Goal: Task Accomplishment & Management: Manage account settings

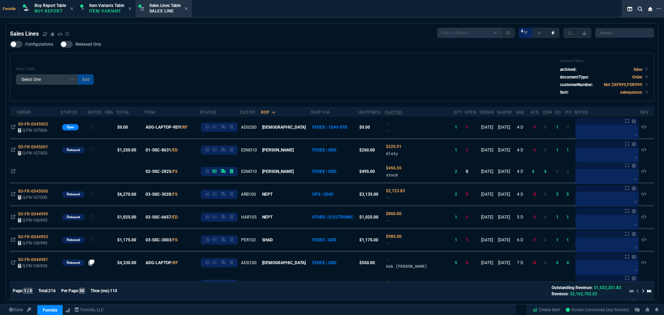
select select "1: BROV"
select select
click at [43, 34] on icon at bounding box center [45, 34] width 4 height 4
click at [278, 50] on div "Configurations Released Only Filter Table Select One Add Filter () Age () ATS (…" at bounding box center [332, 71] width 644 height 61
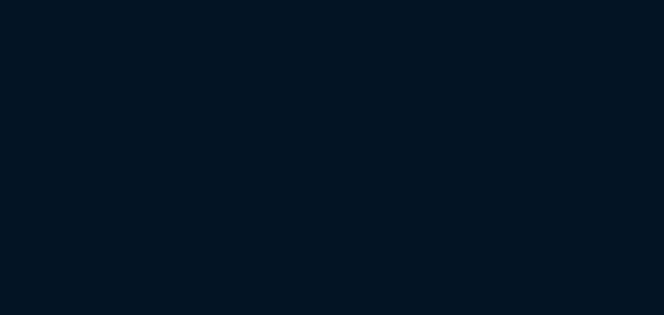
click at [219, 0] on html at bounding box center [332, 0] width 664 height 0
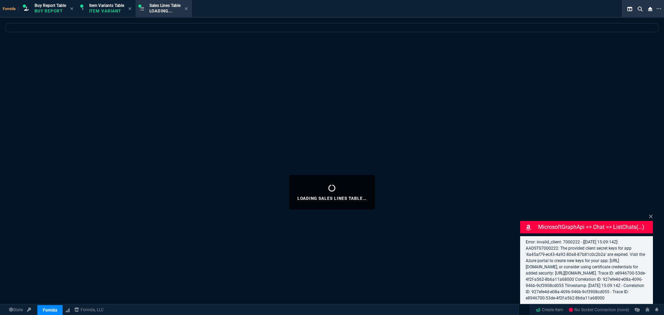
select select "1: BROV"
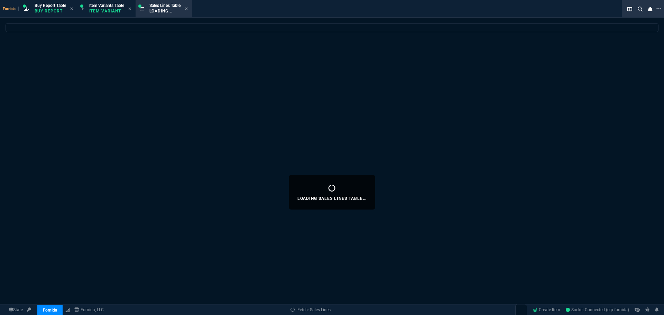
select select
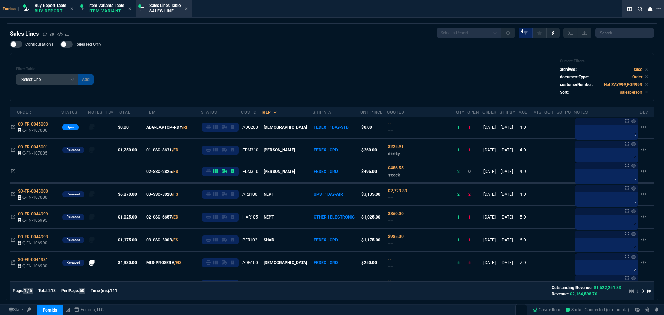
click at [182, 76] on div "Filter Table Select One Add Filter () Age () ATS () Cond (itemVariantCode) Cust…" at bounding box center [332, 77] width 632 height 37
click at [177, 76] on div "Filter Table Select One Add Filter () Age () ATS () Cond (itemVariantCode) Cust…" at bounding box center [332, 77] width 632 height 37
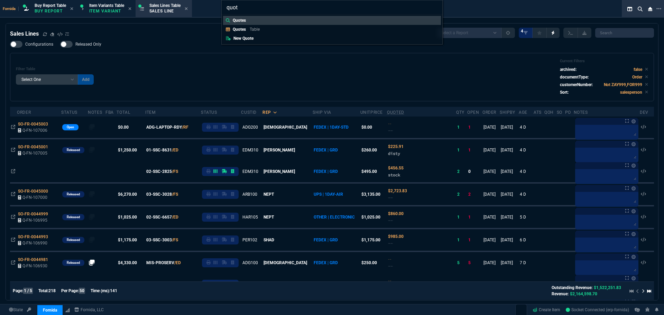
type input "quote"
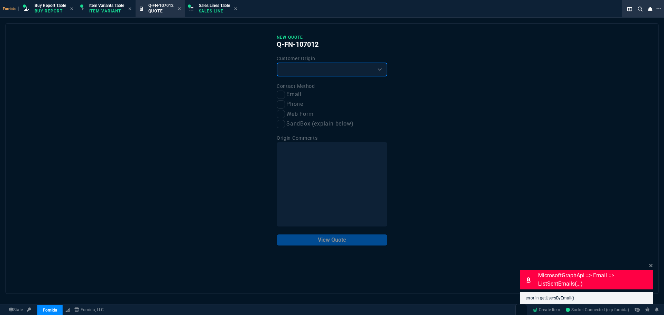
click at [293, 70] on select "Existing Customer Amazon Lead (first order) Website Lead (first order) Called (…" at bounding box center [332, 70] width 111 height 14
select select "existing"
click at [277, 63] on select "Existing Customer Amazon Lead (first order) Website Lead (first order) Called (…" at bounding box center [332, 70] width 111 height 14
click at [280, 96] on input "Email" at bounding box center [281, 95] width 8 height 8
checkbox input "true"
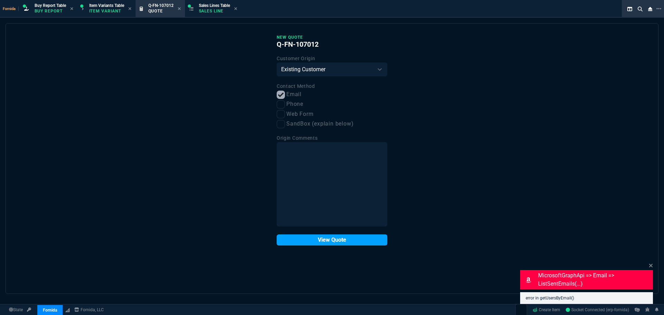
click at [338, 241] on button "View Quote" at bounding box center [332, 239] width 111 height 11
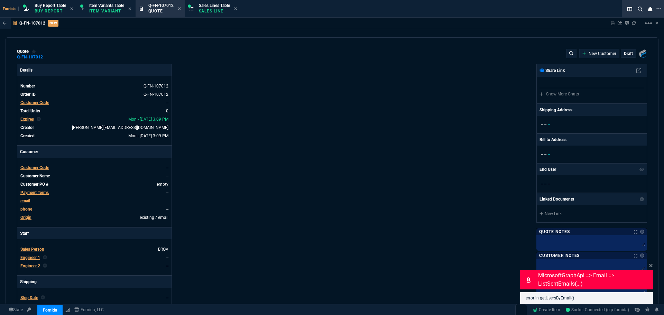
click at [42, 103] on span "Customer Code" at bounding box center [34, 102] width 29 height 5
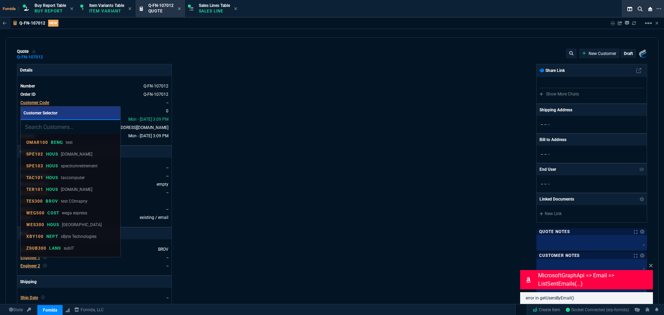
click at [267, 83] on div at bounding box center [332, 157] width 664 height 315
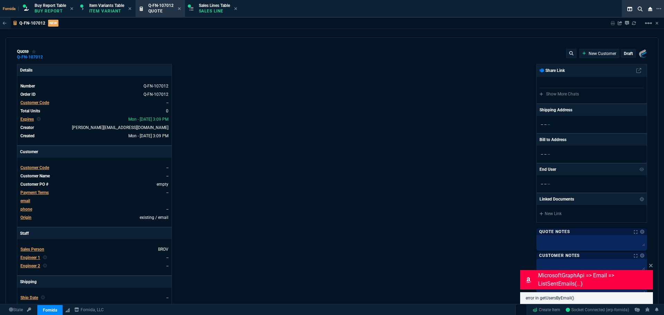
click at [244, 47] on div "quote Q-FN-107012 New Customer draft Fornida, LLC [STREET_ADDRESS] Details Numb…" at bounding box center [332, 171] width 653 height 268
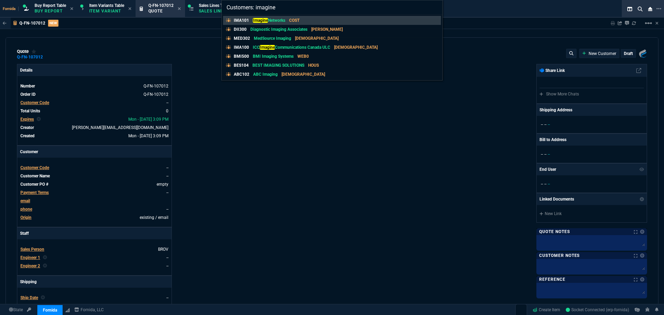
type input "Customers: imagine"
click at [261, 116] on div "Customers: imagine IMA101 Imagine Networks COST DII300 Diagnostic Imaging Assoc…" at bounding box center [332, 157] width 664 height 315
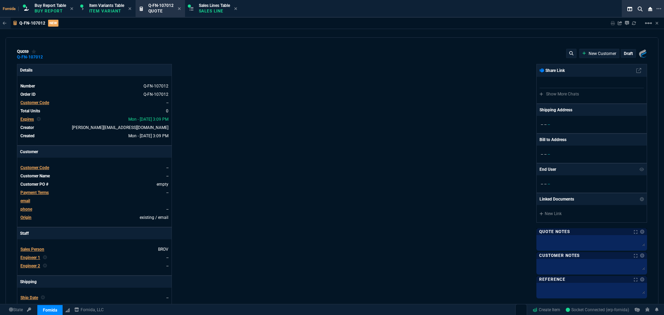
click at [40, 100] on div "Customer Code" at bounding box center [34, 103] width 29 height 6
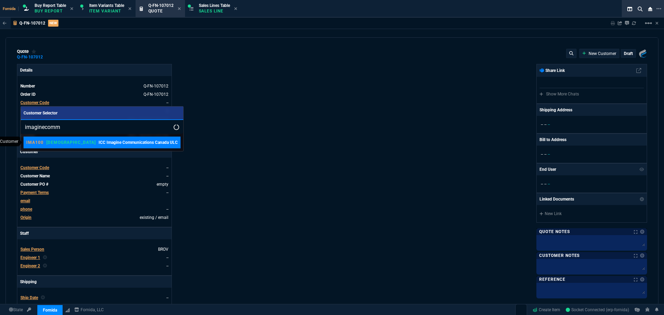
type input "imaginecomm"
click at [99, 144] on p "ICC Imagine Communications Canada ULC" at bounding box center [138, 142] width 79 height 6
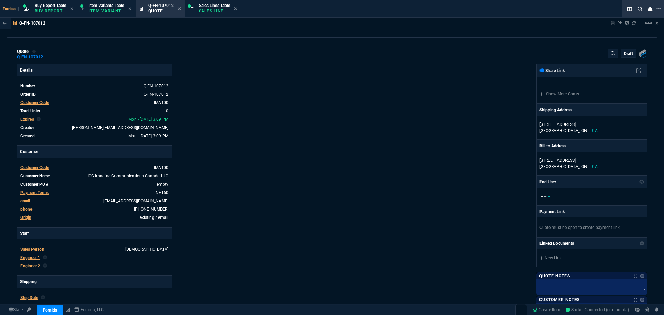
click at [200, 150] on div "Details Number Q-FN-107012 Order ID Q-FN-107012 Customer Code IMA100 Total Unit…" at bounding box center [174, 242] width 315 height 357
click at [190, 98] on div "Details Number Q-FN-107012 Order ID Q-FN-107012 Customer Code IMA100 Total Unit…" at bounding box center [174, 242] width 315 height 357
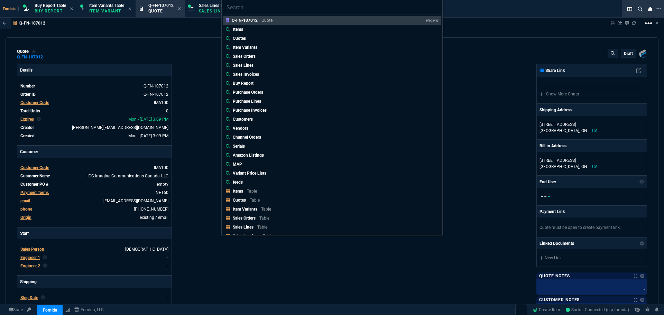
drag, startPoint x: 642, startPoint y: 28, endPoint x: 647, endPoint y: 28, distance: 5.2
click at [642, 28] on div "Q-FN-107012 Quote Recent Items Quotes Item Variants Sales Orders Sales Lines Sa…" at bounding box center [332, 157] width 664 height 315
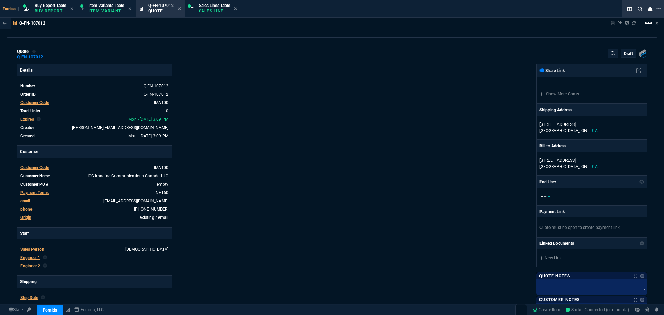
click at [650, 25] on mat-icon "linear_scale" at bounding box center [648, 23] width 8 height 8
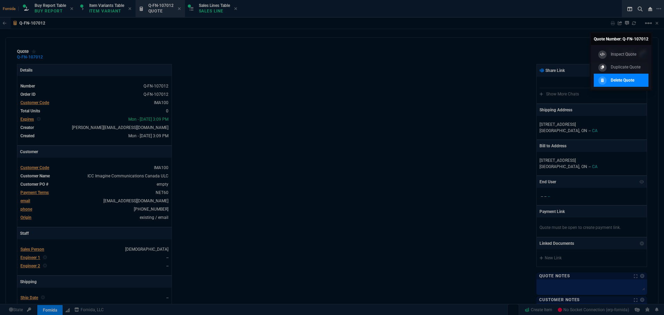
click at [626, 81] on p "Delete Quote" at bounding box center [623, 80] width 24 height 6
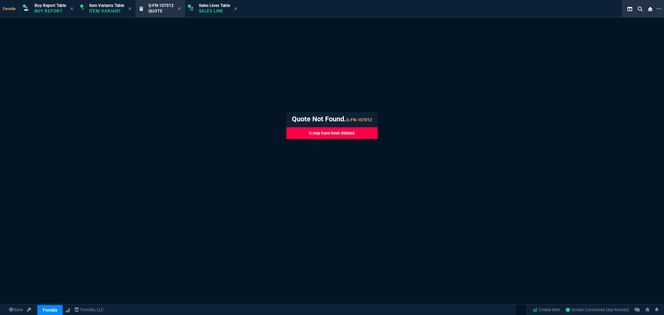
click at [375, 66] on div "Fornida Buy Report Table Buy Report Item Variants Table Item Variant Q-FN-10701…" at bounding box center [332, 213] width 664 height 427
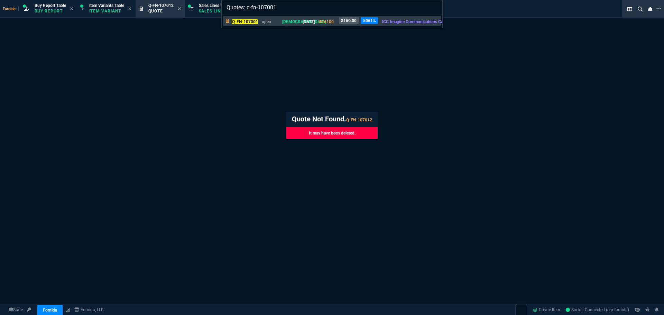
type input "Quotes: q-fn-107001"
click at [276, 24] on p "open" at bounding box center [270, 22] width 17 height 6
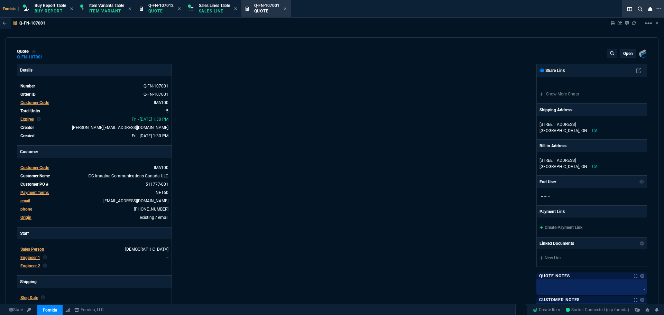
type input "35"
type input "56"
type input "98"
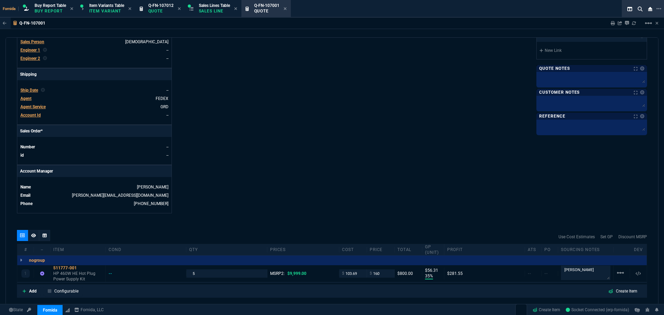
scroll to position [173, 0]
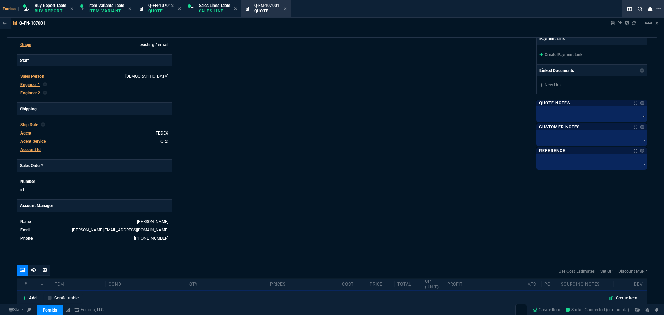
click at [34, 84] on span "Engineer 1" at bounding box center [30, 84] width 20 height 5
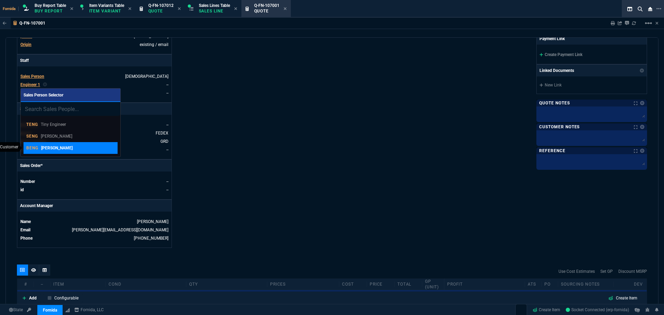
click at [71, 148] on div "BENG [PERSON_NAME]" at bounding box center [70, 148] width 89 height 6
click at [256, 133] on div "Details Number Q-FN-107001 Order ID Q-FN-107001 Customer Code IMA100 Total Unit…" at bounding box center [174, 69] width 315 height 357
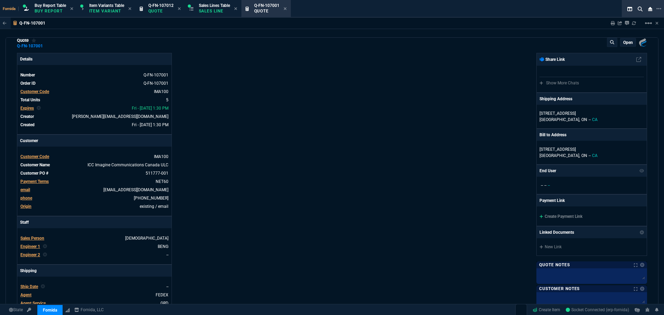
scroll to position [0, 0]
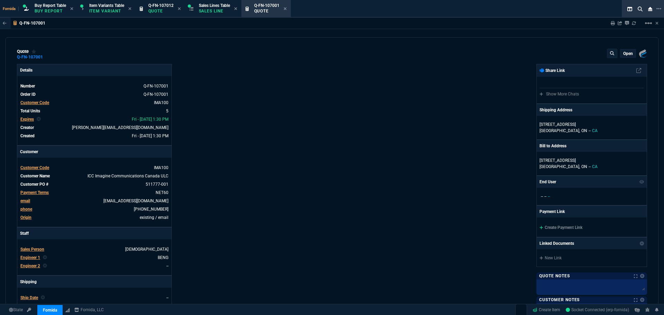
click at [629, 54] on div "open" at bounding box center [627, 53] width 15 height 8
click at [623, 57] on div "open" at bounding box center [627, 53] width 15 height 8
click at [623, 55] on p "open" at bounding box center [628, 54] width 10 height 6
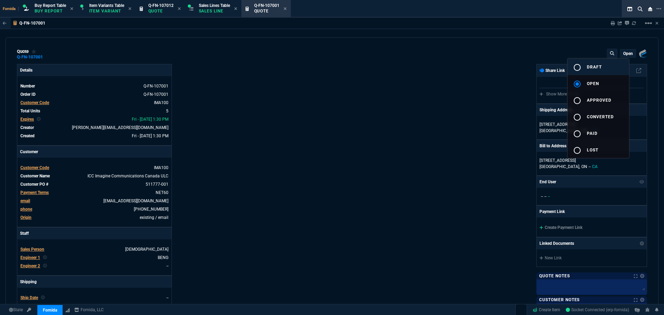
click at [611, 68] on button "radio_button_unchecked draft" at bounding box center [598, 66] width 62 height 17
click at [407, 87] on div at bounding box center [332, 157] width 664 height 315
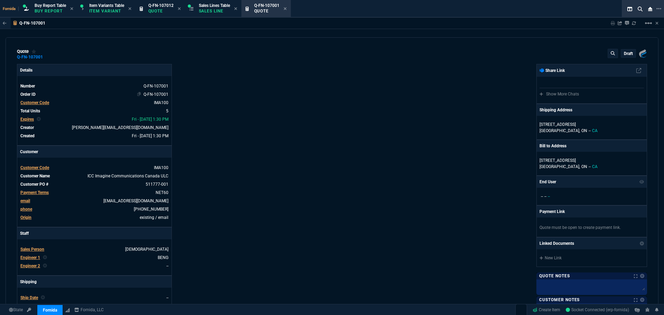
type input "35"
type input "56"
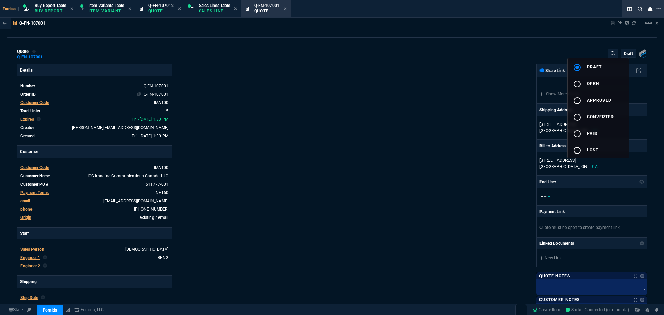
type input "98"
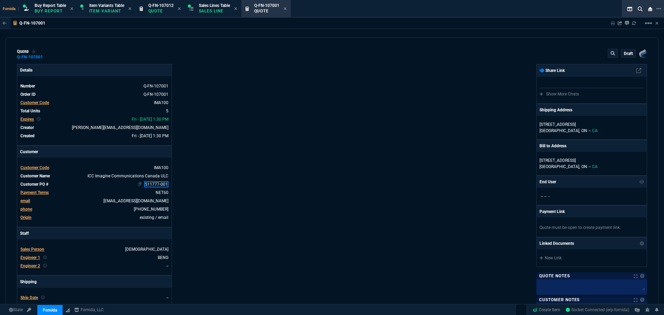
click at [158, 186] on link "511777-001" at bounding box center [156, 184] width 24 height 6
paste link
click at [248, 149] on div "Details Number Q-FN-107001 Order ID Q-FN-107001 Customer Code IMA100 Total Unit…" at bounding box center [174, 242] width 315 height 357
click at [580, 130] on p "[GEOGRAPHIC_DATA], [GEOGRAPHIC_DATA] -- [GEOGRAPHIC_DATA]" at bounding box center [591, 131] width 104 height 6
select select "CA"
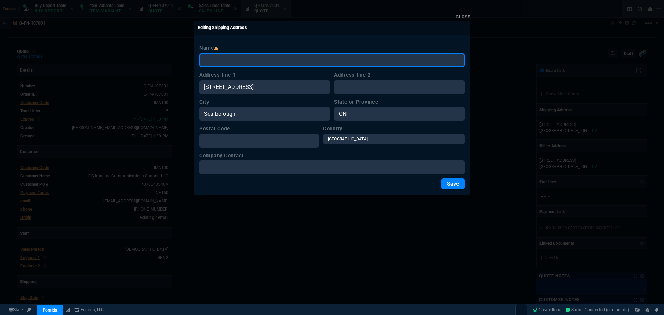
click at [254, 63] on input "Name" at bounding box center [332, 60] width 266 height 14
paste input "ICC Imagine Communications Canada ULC"
type input "ICC Imagine Communications Canada ULC"
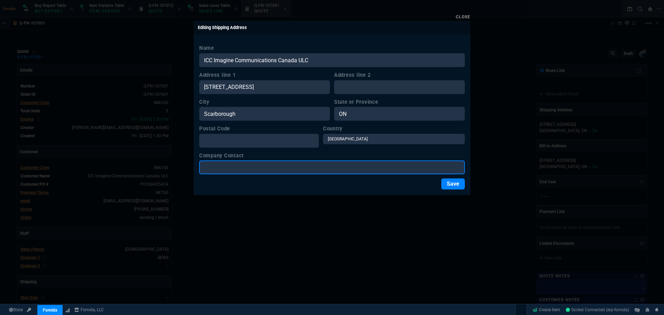
click at [239, 166] on input "Company Contact" at bounding box center [332, 167] width 266 height 14
paste input "ICC Imagine Communications Canada ULC"
type input "ICC Imagine Communications Canada ULC"
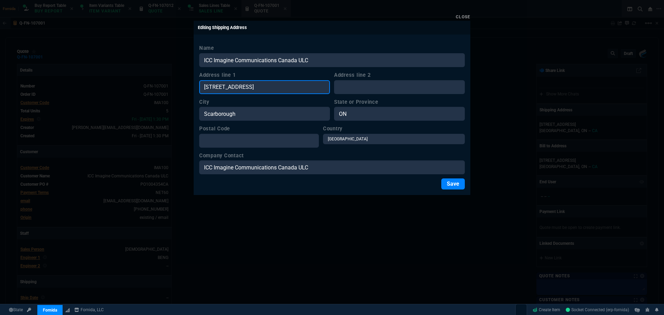
click at [248, 85] on input "[STREET_ADDRESS]" at bounding box center [264, 87] width 131 height 14
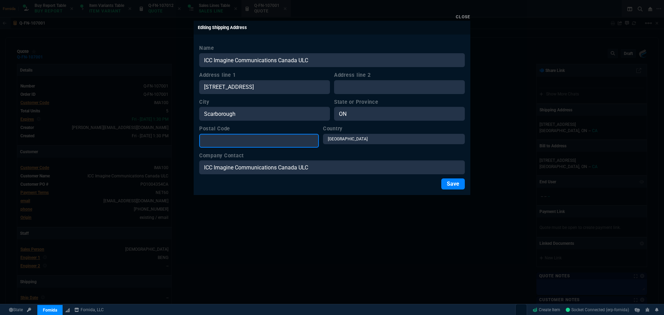
click at [263, 142] on input "Postal Code" at bounding box center [259, 141] width 120 height 14
paste input "Scarborough"
type input "Scarborough"
click at [451, 185] on button "Save" at bounding box center [453, 183] width 24 height 11
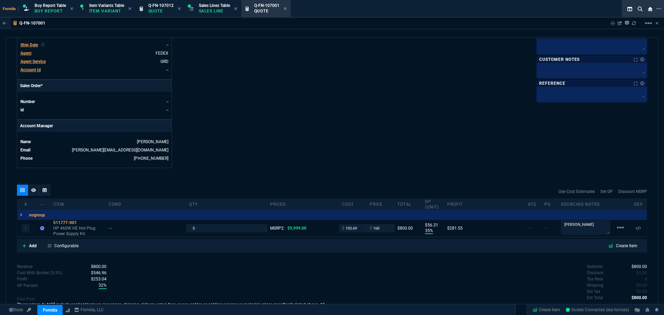
scroll to position [296, 0]
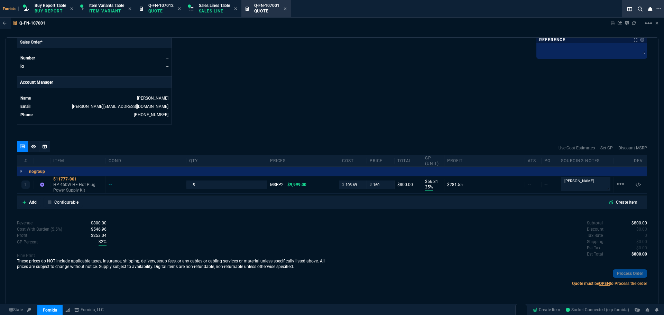
click at [279, 235] on div "Revenue $800.00 Cost $518.45 Cost With Burden (5.5%) $546.96 Profit $253.04 GP …" at bounding box center [174, 255] width 315 height 71
click at [44, 184] on div at bounding box center [42, 185] width 11 height 6
click at [41, 183] on icon at bounding box center [42, 185] width 4 height 4
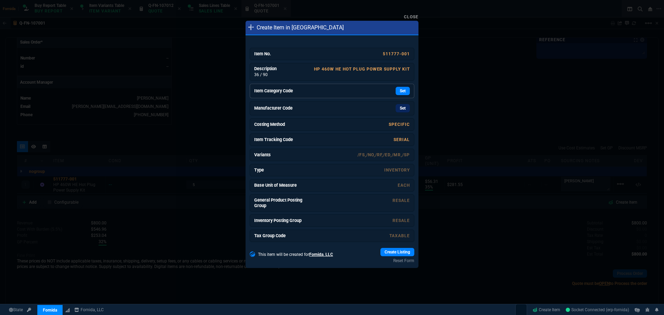
click at [358, 88] on div "Set" at bounding box center [358, 91] width 104 height 8
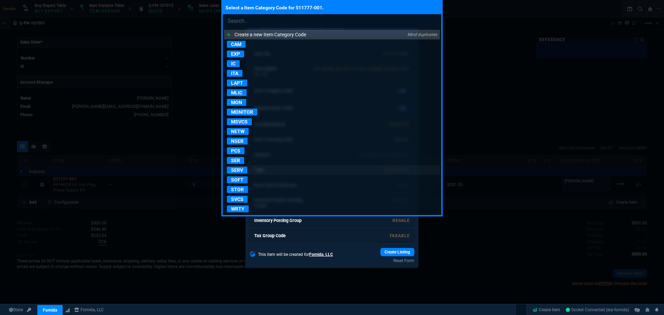
click at [255, 169] on link "SERV" at bounding box center [332, 170] width 216 height 10
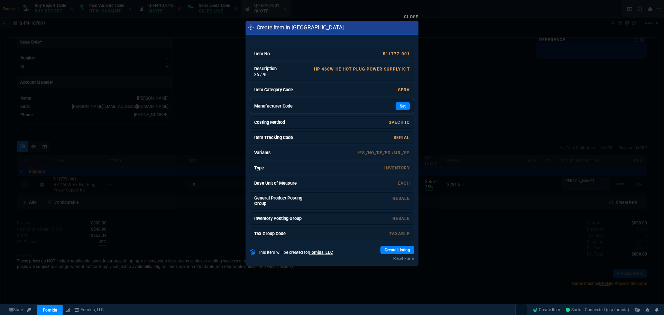
click at [343, 104] on div "Set" at bounding box center [358, 106] width 104 height 8
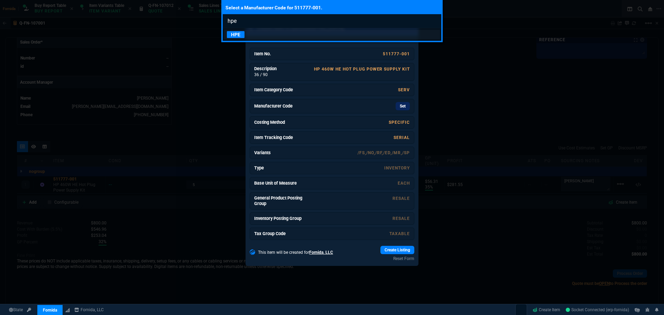
type input "hpe"
click at [294, 39] on link "HPE" at bounding box center [332, 35] width 216 height 10
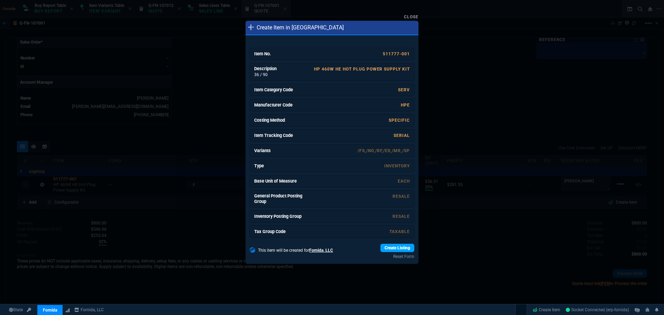
click at [384, 247] on link "Create Listing" at bounding box center [397, 248] width 34 height 8
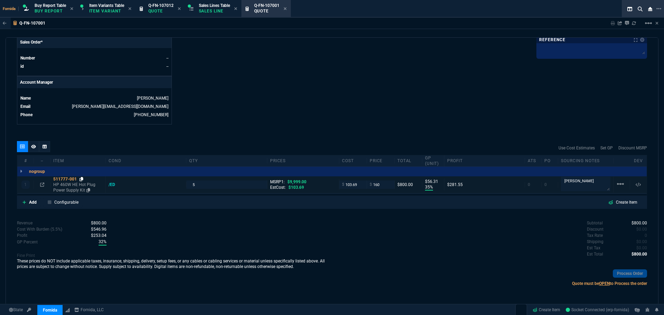
click at [81, 180] on icon at bounding box center [82, 179] width 4 height 4
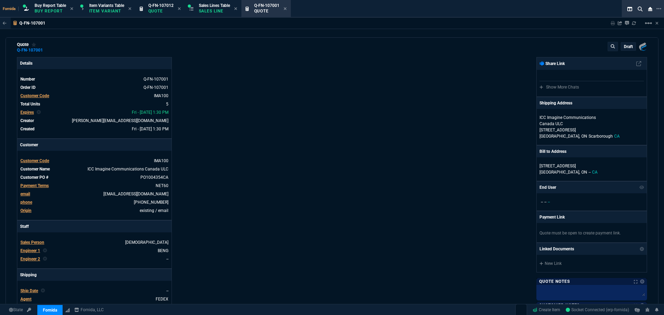
scroll to position [0, 0]
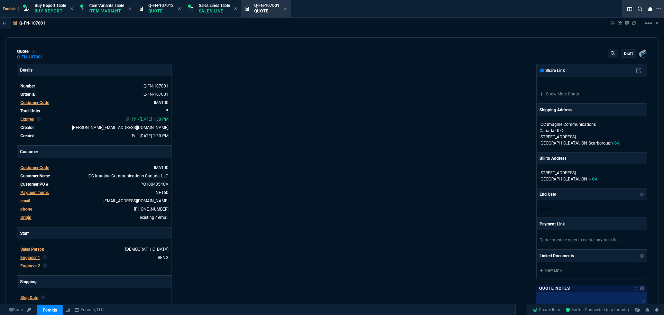
drag, startPoint x: 156, startPoint y: 104, endPoint x: 182, endPoint y: 124, distance: 32.7
click at [156, 103] on link "IMA100" at bounding box center [161, 102] width 15 height 5
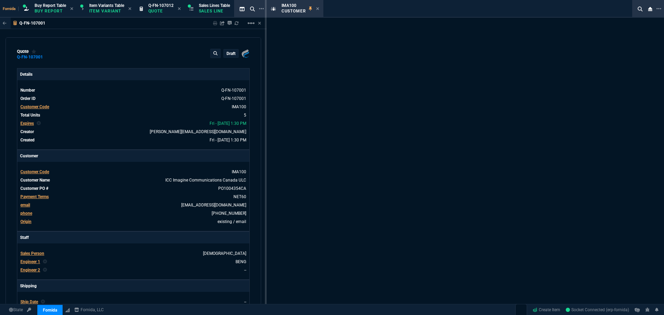
select select "1: quotes"
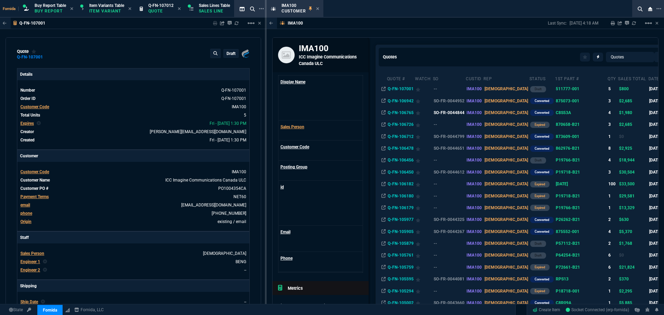
click at [457, 112] on td "SO-FR-0044844" at bounding box center [449, 113] width 33 height 12
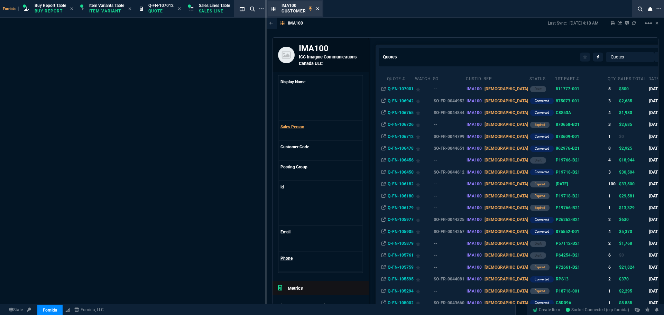
click at [317, 11] on fa-icon at bounding box center [317, 9] width 3 height 5
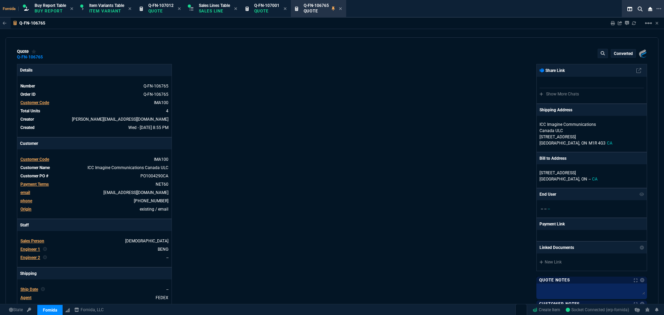
type input "40"
type input "200"
type input "74"
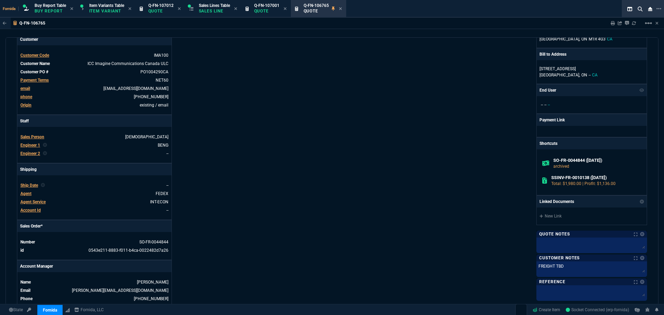
scroll to position [104, 0]
click at [262, 0] on section "Q-FN-107001 Quote" at bounding box center [265, 9] width 49 height 18
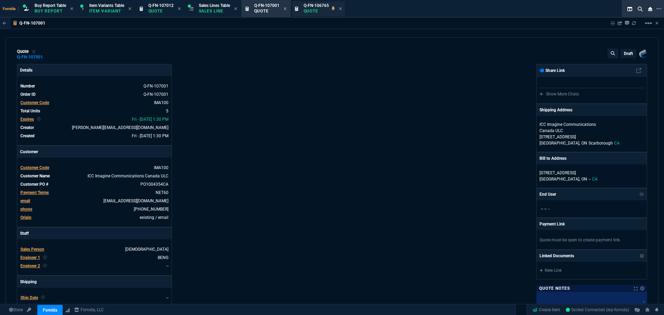
type input "35"
type input "56"
type input "98"
click at [342, 9] on icon at bounding box center [340, 8] width 3 height 3
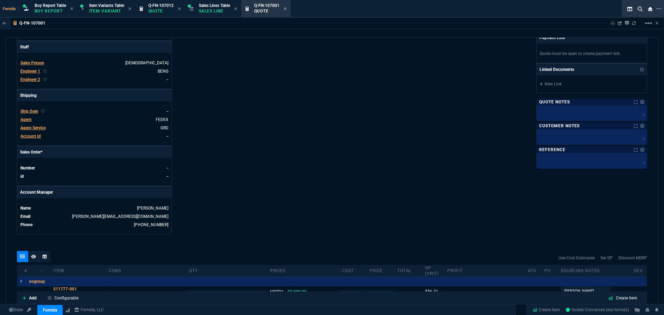
scroll to position [89, 0]
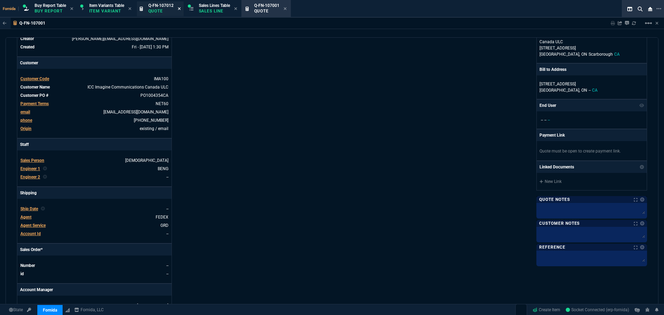
click at [180, 9] on icon at bounding box center [179, 8] width 3 height 3
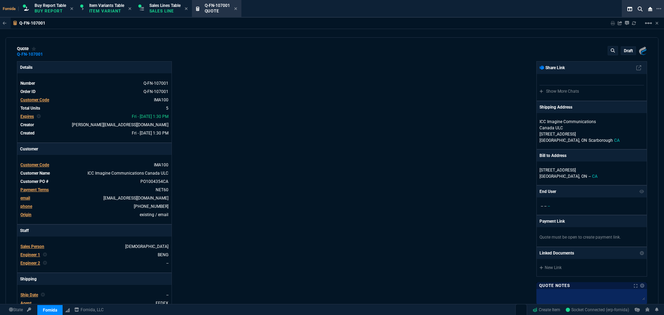
scroll to position [0, 0]
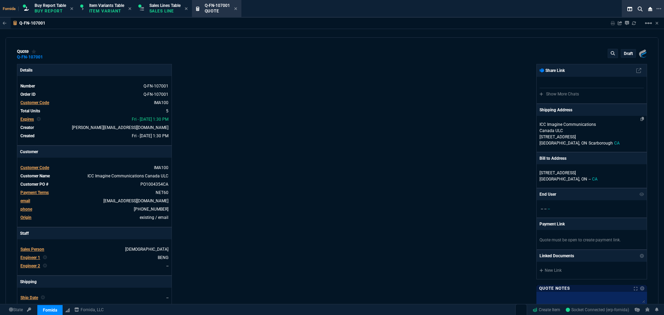
click at [564, 138] on p "[STREET_ADDRESS]" at bounding box center [591, 137] width 104 height 6
select select "CA"
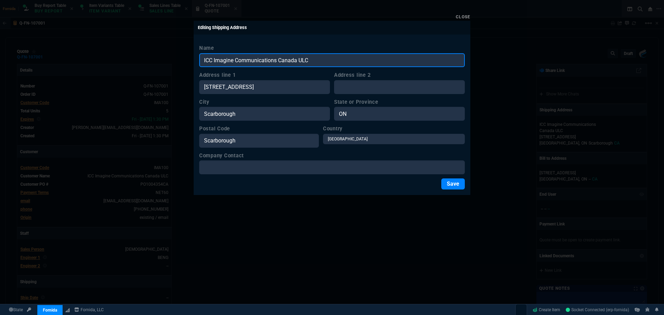
drag, startPoint x: 330, startPoint y: 63, endPoint x: 74, endPoint y: 83, distance: 256.4
click at [76, 83] on div "Close Editing Shipping Address Name ICC Imagine Communications [GEOGRAPHIC_DATA…" at bounding box center [332, 157] width 664 height 315
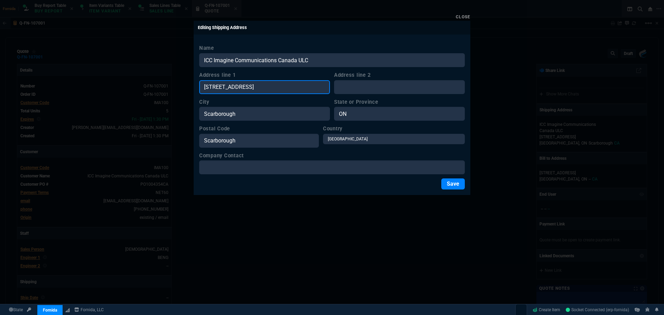
drag, startPoint x: 265, startPoint y: 90, endPoint x: 91, endPoint y: 91, distance: 173.9
click at [92, 91] on div "Close Editing Shipping Address Name ICC Imagine Communications [GEOGRAPHIC_DATA…" at bounding box center [332, 157] width 664 height 315
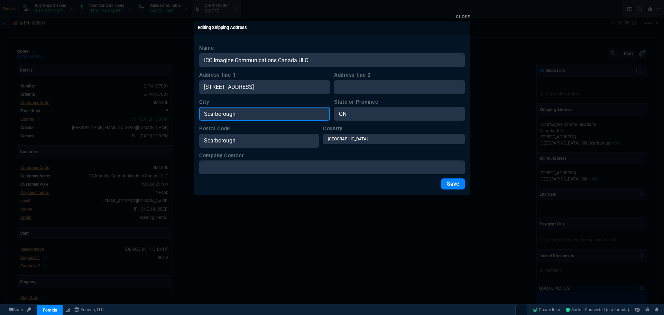
drag, startPoint x: 259, startPoint y: 116, endPoint x: 53, endPoint y: 126, distance: 206.3
click at [58, 126] on div "Close Editing Shipping Address Name ICC Imagine Communications [GEOGRAPHIC_DATA…" at bounding box center [332, 157] width 664 height 315
click at [278, 225] on div at bounding box center [332, 157] width 664 height 315
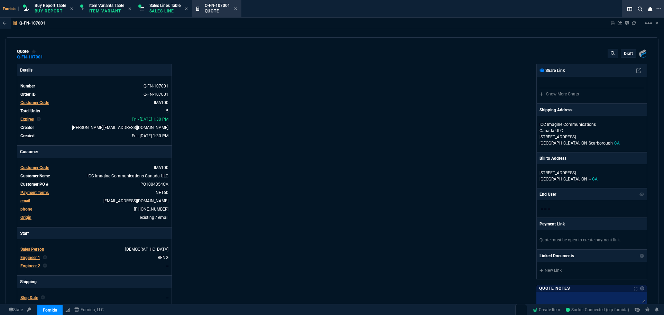
drag, startPoint x: 343, startPoint y: 297, endPoint x: 208, endPoint y: 159, distance: 193.4
click at [345, 294] on div "Fornida, LLC [STREET_ADDRESS] Share Link Show More Chats Shipping Address ICC I…" at bounding box center [489, 242] width 315 height 357
click at [204, 132] on div "Details Number Q-FN-107001 Order ID Q-FN-107001 Customer Code IMA100 Total Unit…" at bounding box center [174, 242] width 315 height 357
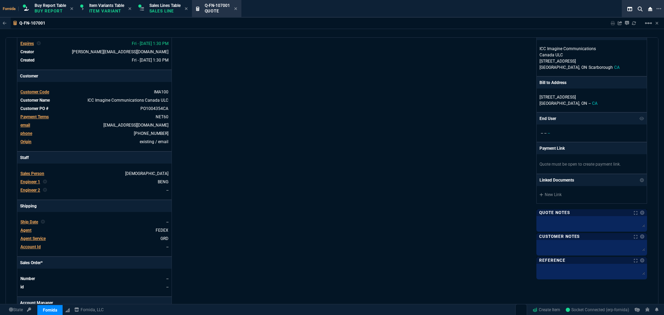
scroll to position [138, 0]
